Goal: Task Accomplishment & Management: Manage account settings

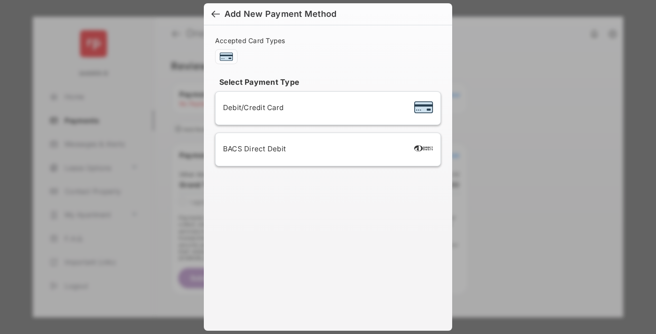
click at [326, 149] on div "BACS Direct Debit" at bounding box center [328, 150] width 210 height 18
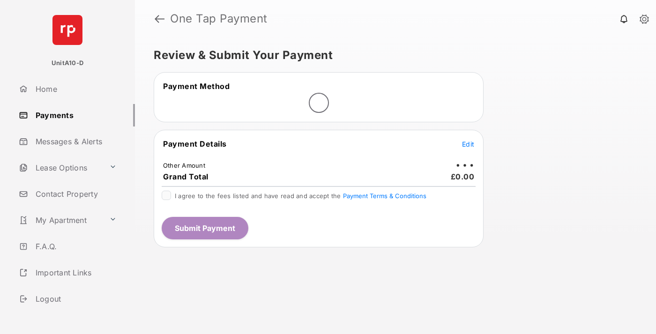
click at [468, 144] on span "Edit" at bounding box center [468, 144] width 12 height 8
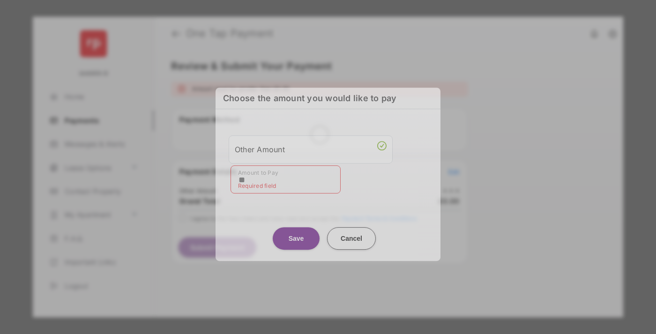
type input "**"
click at [296, 232] on button "Save" at bounding box center [296, 238] width 47 height 22
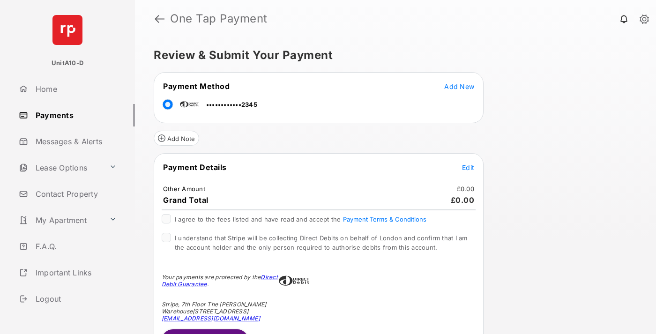
click at [468, 167] on span "Edit" at bounding box center [468, 168] width 12 height 8
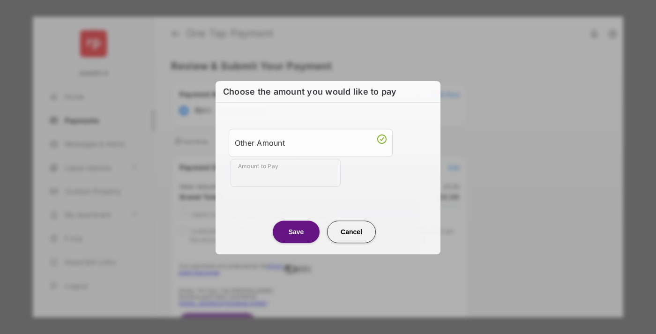
click at [296, 231] on button "Save" at bounding box center [296, 232] width 47 height 22
